Goal: Check status: Check status

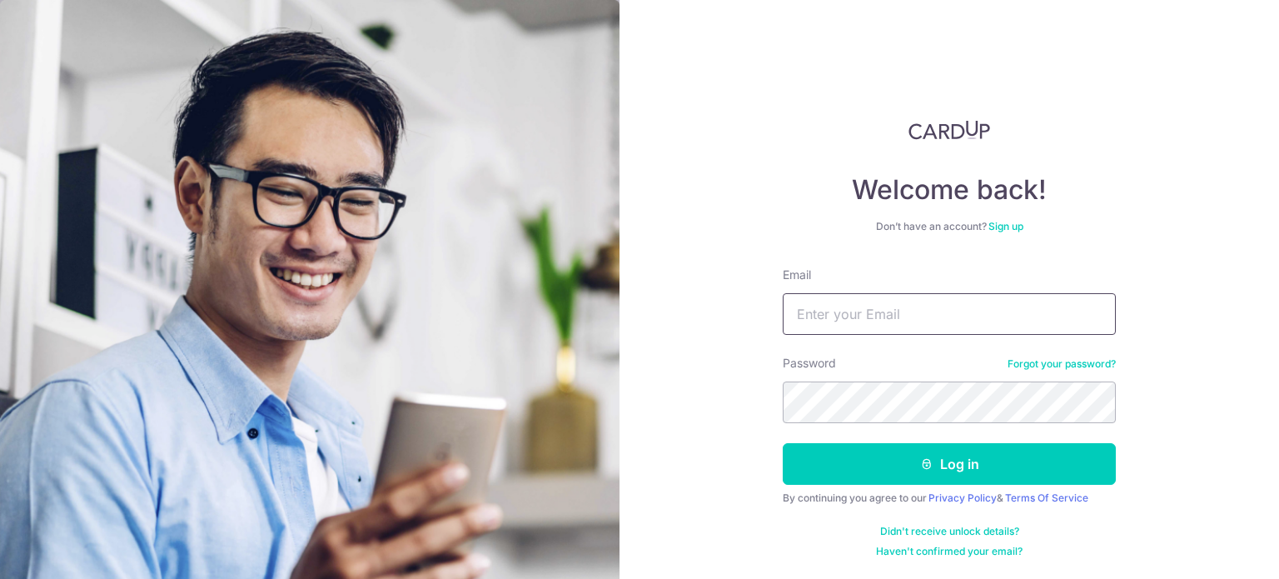
paste input "[EMAIL_ADDRESS][DOMAIN_NAME]"
type input "[EMAIL_ADDRESS][DOMAIN_NAME]"
click at [620, 407] on div "Welcome back! Don’t have an account? Sign up Email accounts@lovet.sg Password F…" at bounding box center [950, 289] width 660 height 579
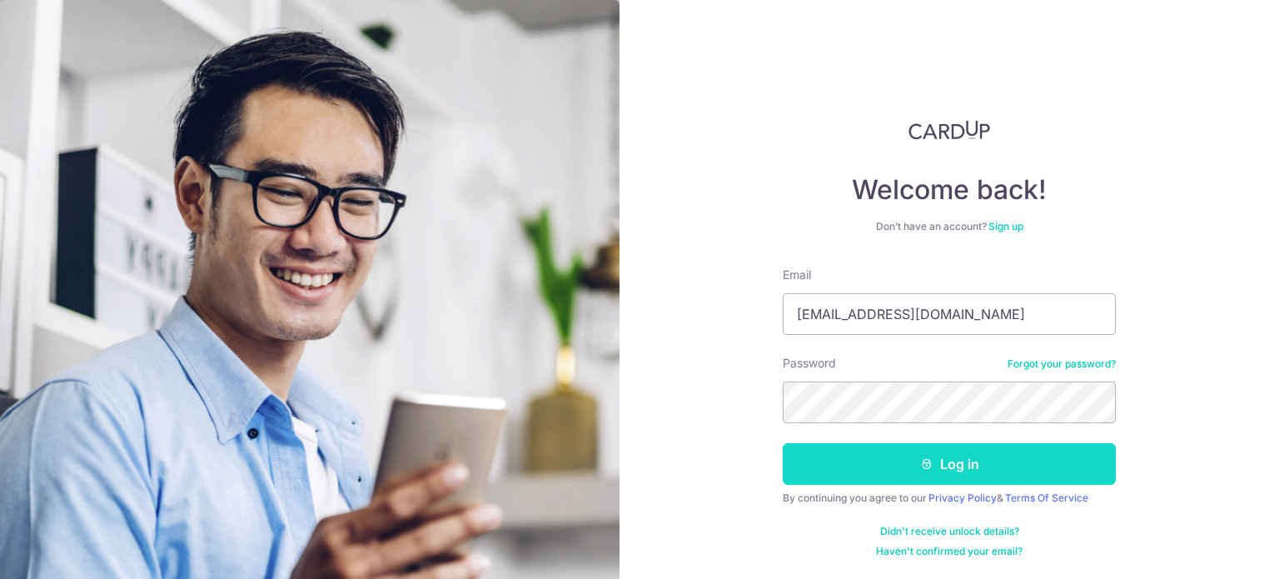
click at [1092, 454] on button "Log in" at bounding box center [949, 464] width 333 height 42
click at [955, 459] on button "Log in" at bounding box center [949, 464] width 333 height 42
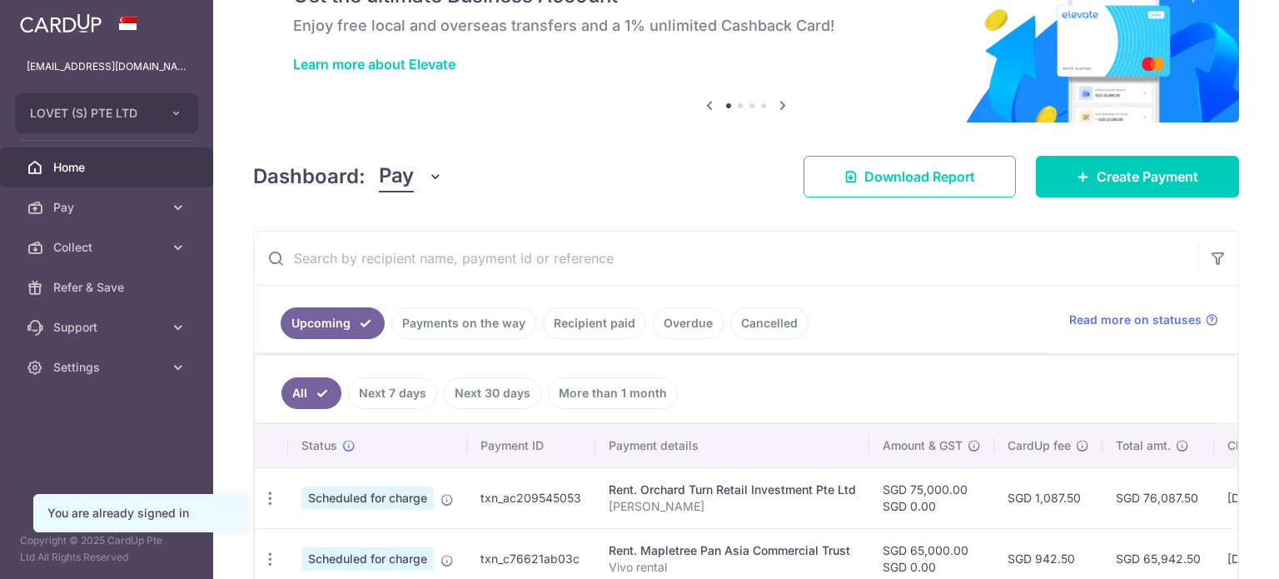
scroll to position [250, 0]
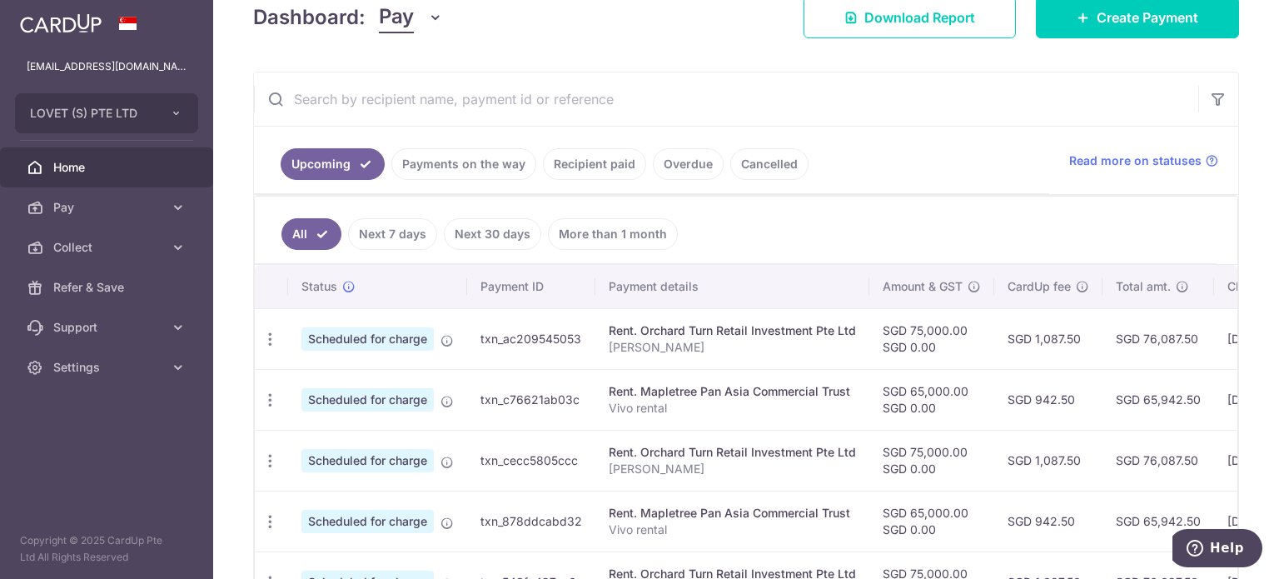
click at [592, 169] on link "Recipient paid" at bounding box center [594, 164] width 103 height 32
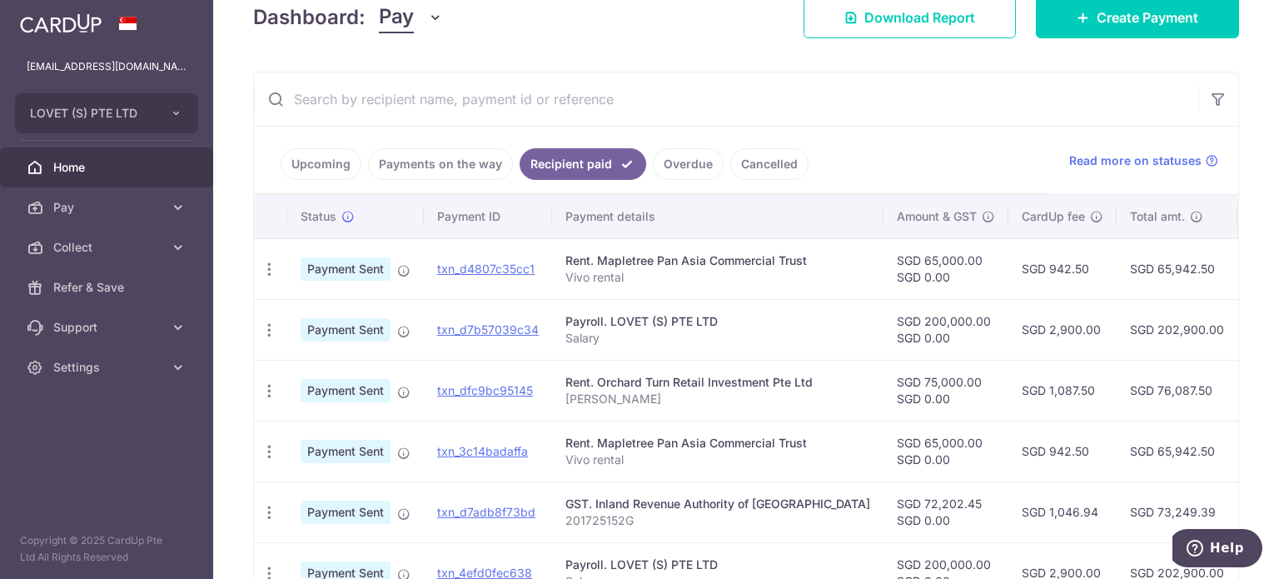
click at [616, 92] on input "text" at bounding box center [726, 98] width 944 height 53
click at [1215, 109] on button "button" at bounding box center [1218, 99] width 40 height 40
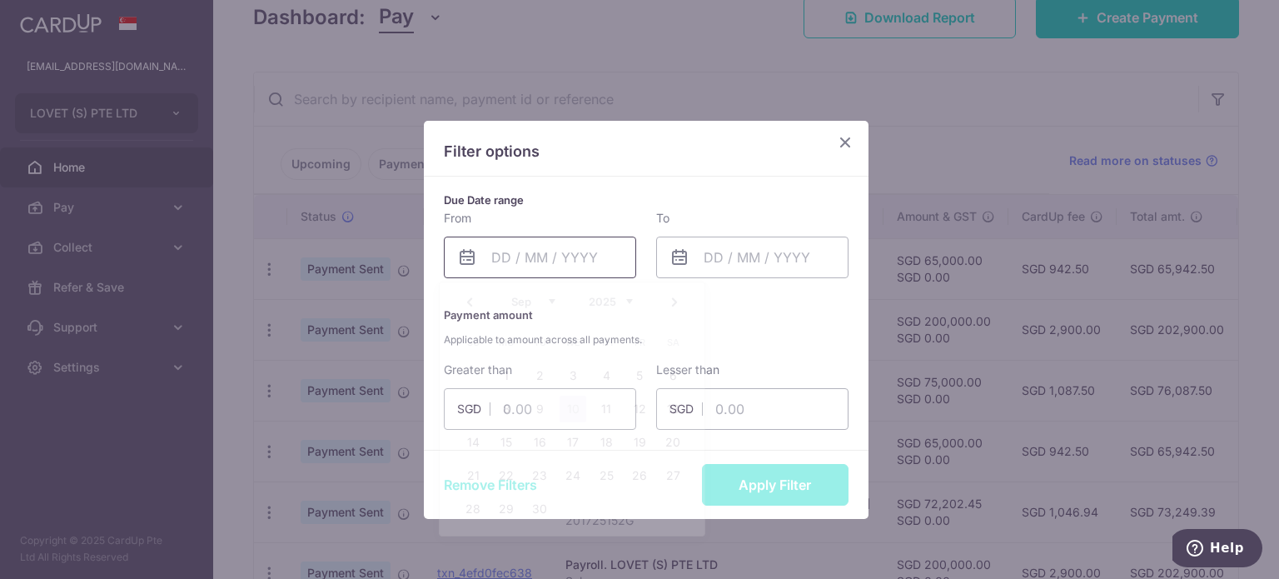
click at [565, 252] on input "text" at bounding box center [540, 258] width 192 height 42
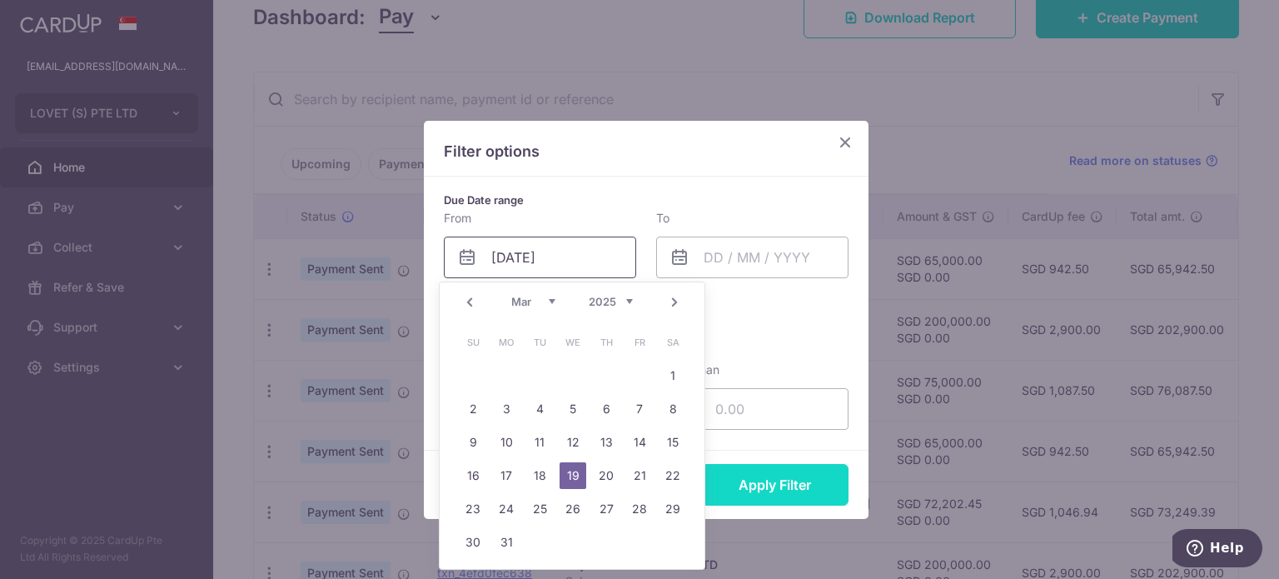
type input "[DATE]"
click at [774, 479] on button "Apply Filter" at bounding box center [775, 485] width 147 height 42
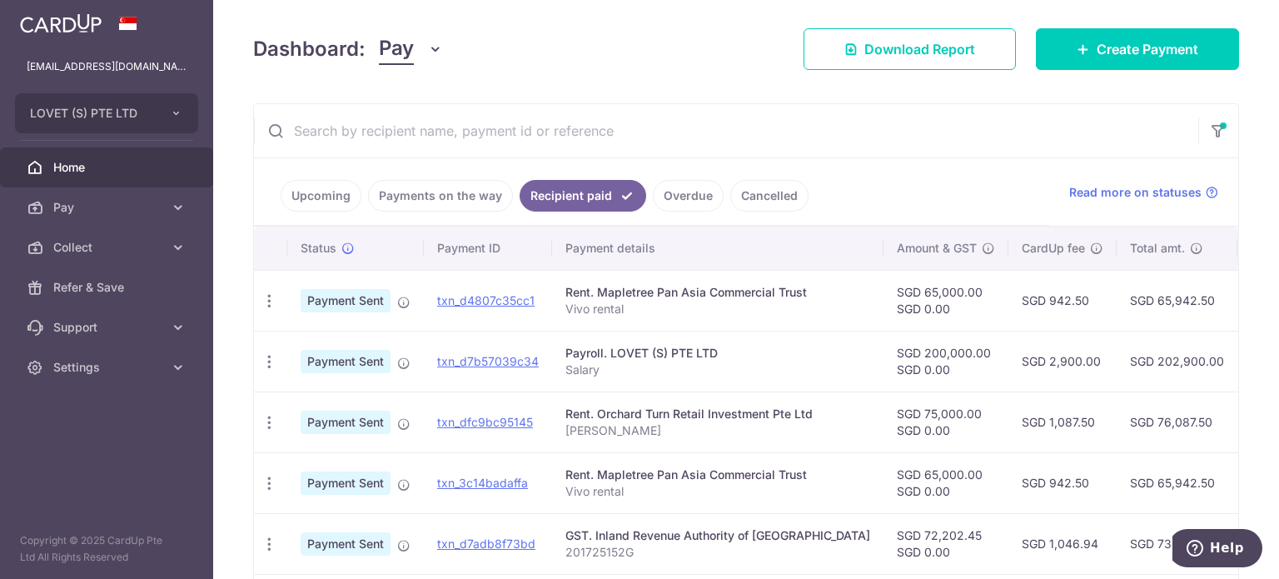
scroll to position [171, 0]
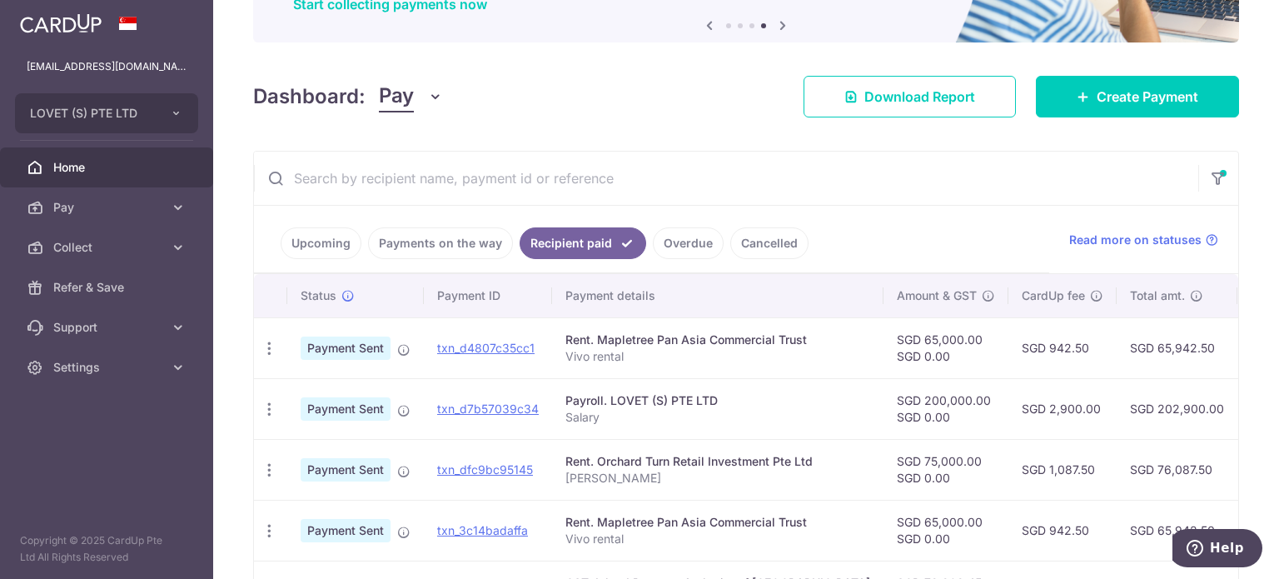
click at [427, 172] on input "text" at bounding box center [726, 178] width 944 height 53
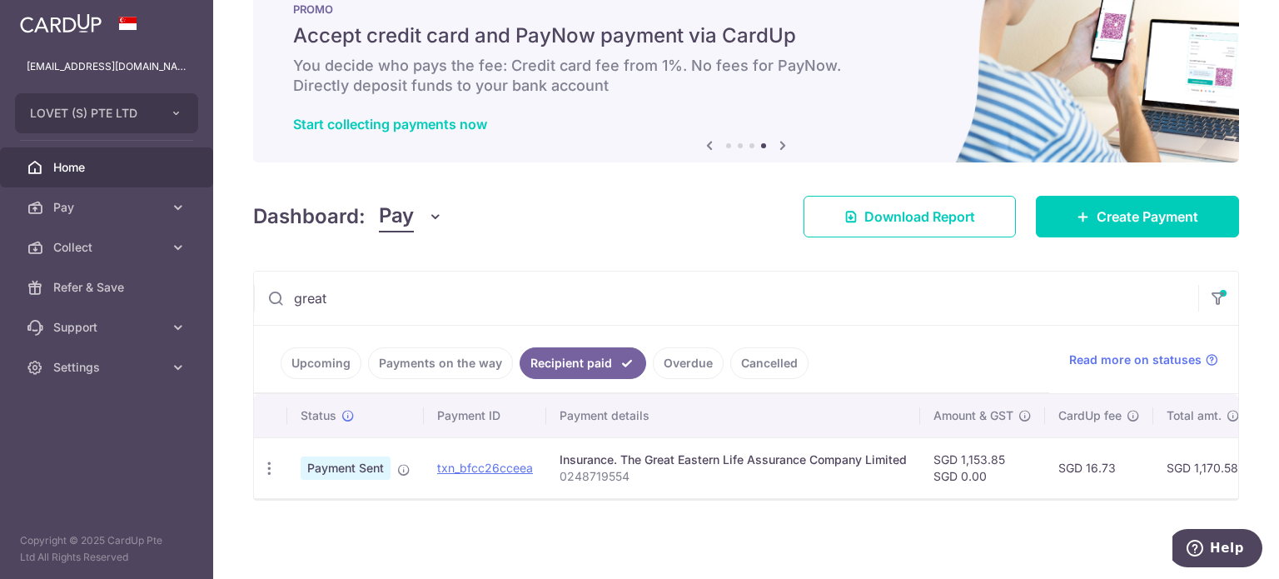
scroll to position [57, 0]
type input "great"
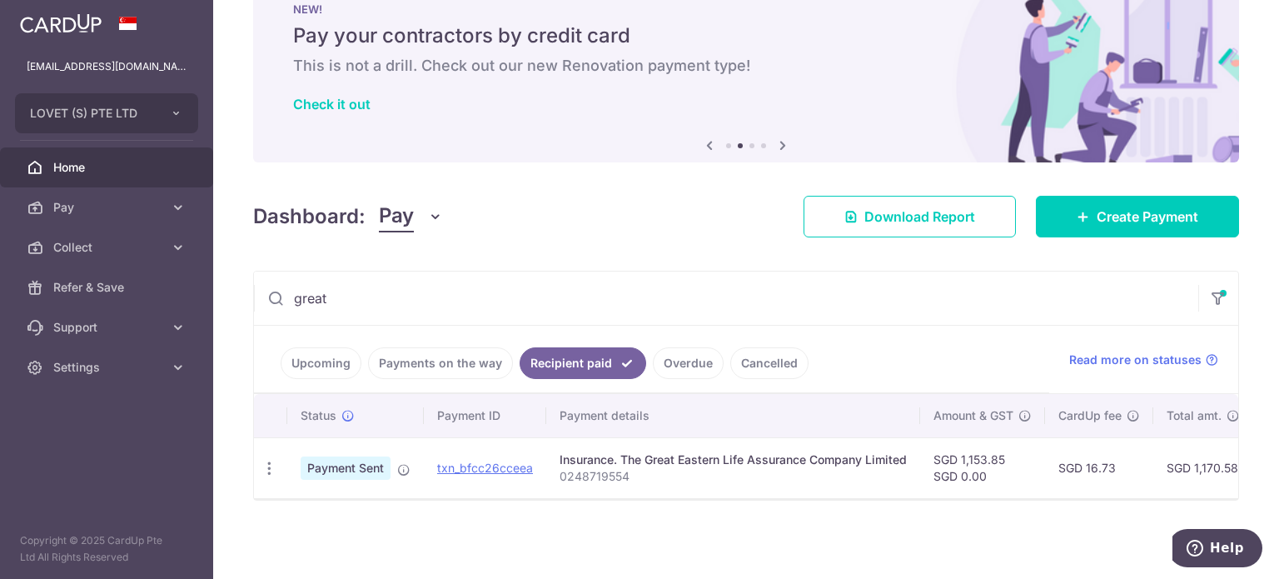
drag, startPoint x: 915, startPoint y: 450, endPoint x: 621, endPoint y: 449, distance: 294.0
click at [621, 449] on td "Insurance. The Great Eastern Life Assurance Company Limited 0248719554" at bounding box center [733, 467] width 374 height 61
copy div "The Great Eastern Life Assurance Company Limited"
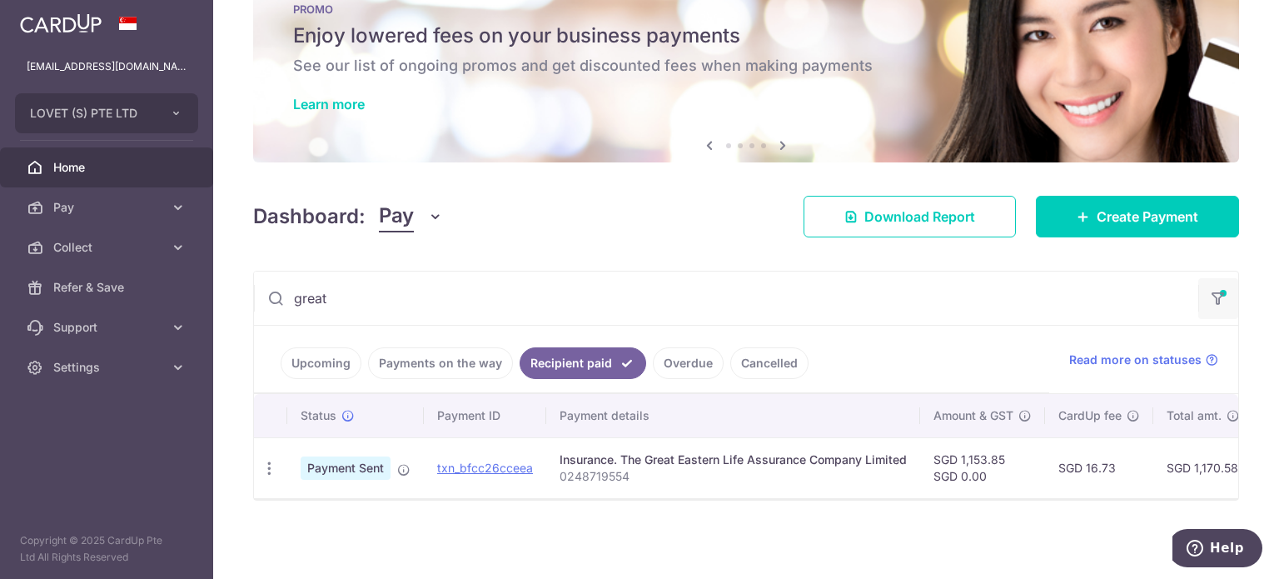
click at [1212, 291] on icon "button" at bounding box center [1218, 293] width 17 height 7
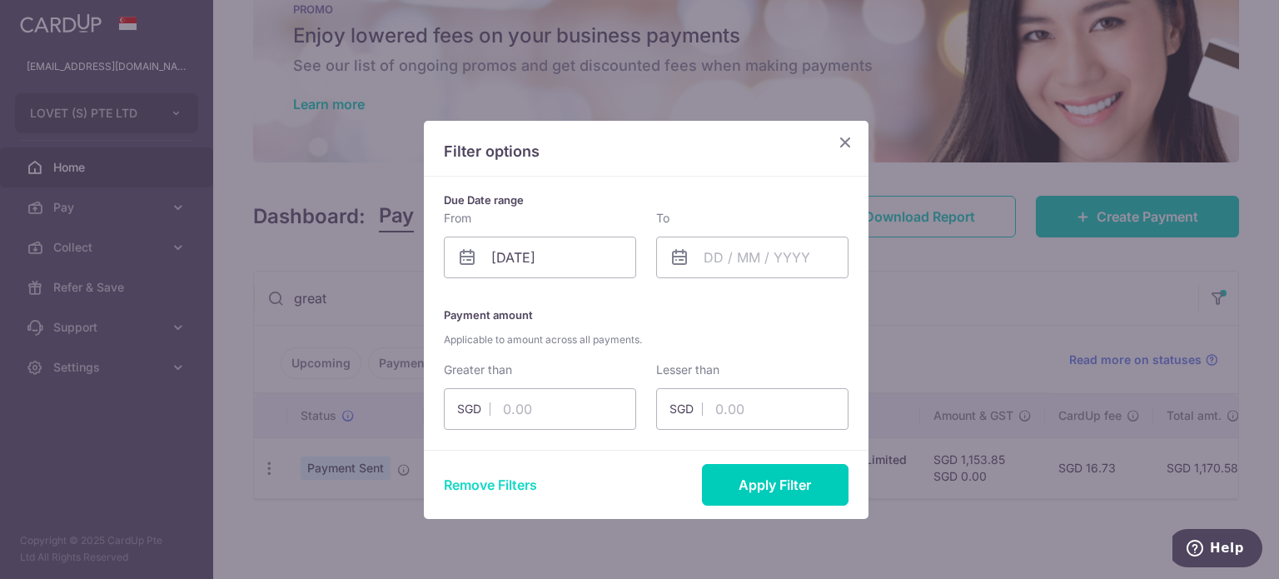
click at [498, 486] on button "Remove Filters" at bounding box center [490, 485] width 93 height 20
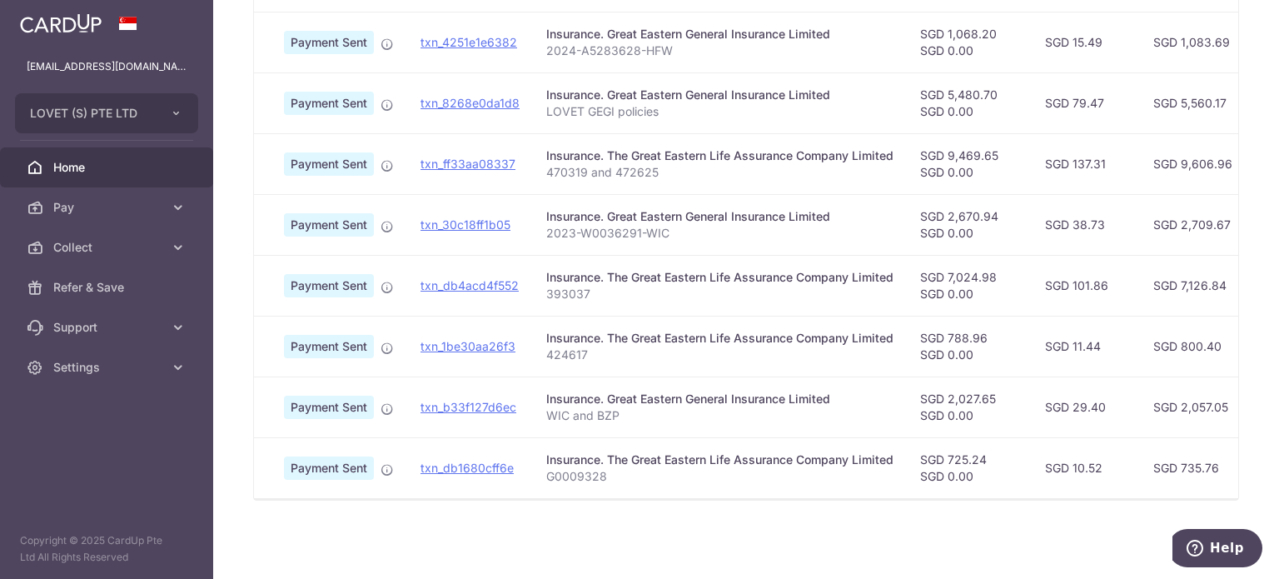
scroll to position [0, 0]
